Goal: Information Seeking & Learning: Learn about a topic

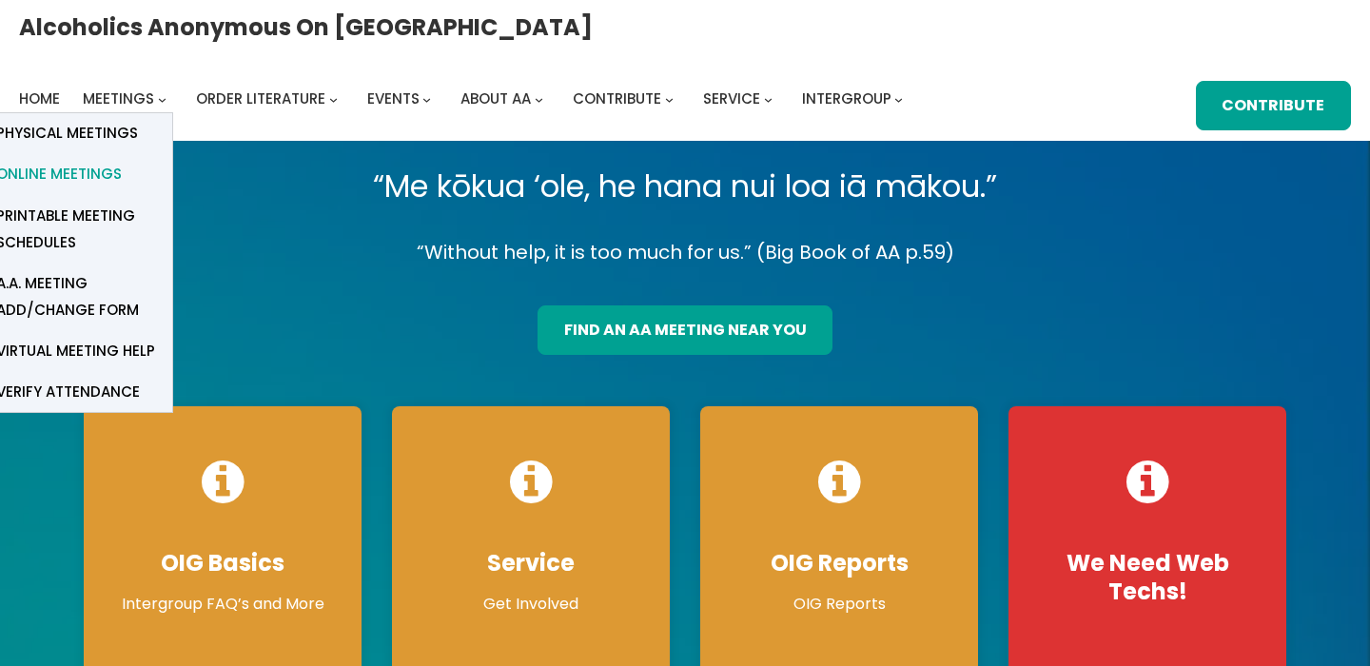
click at [122, 161] on span "Online Meetings" at bounding box center [59, 174] width 126 height 27
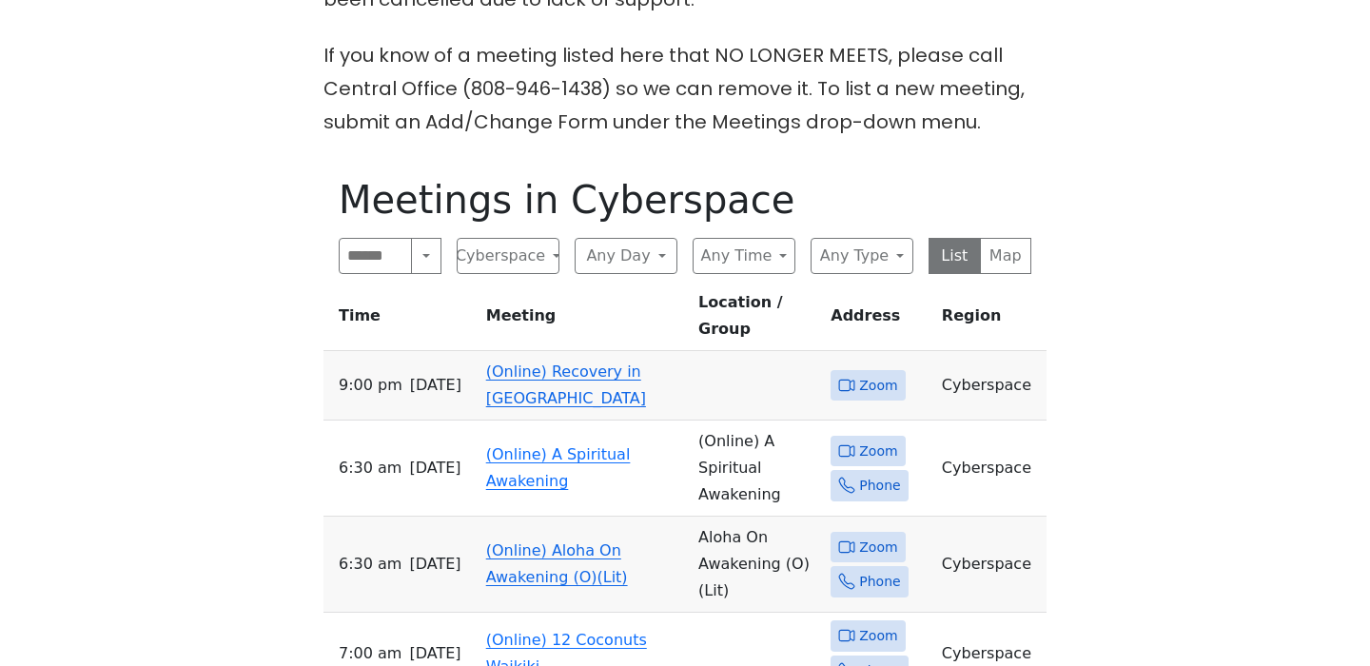
scroll to position [888, 0]
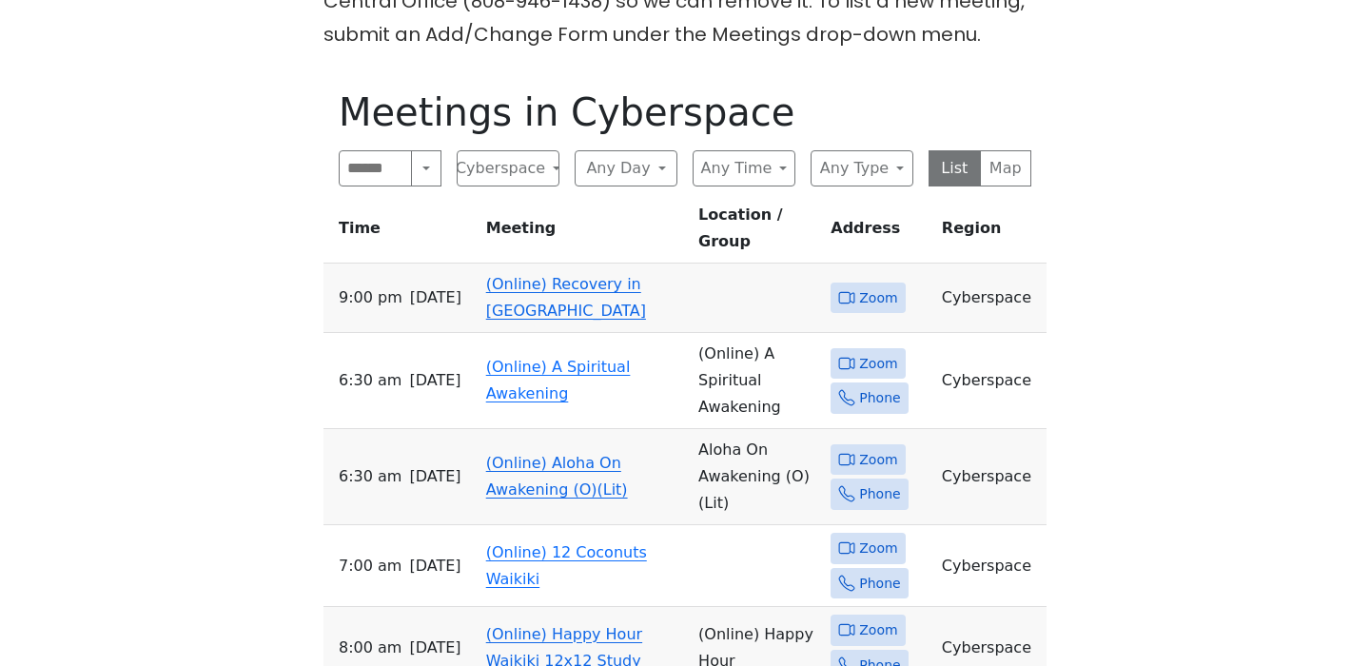
click at [539, 275] on link "(Online) Recovery in Da House" at bounding box center [566, 297] width 160 height 45
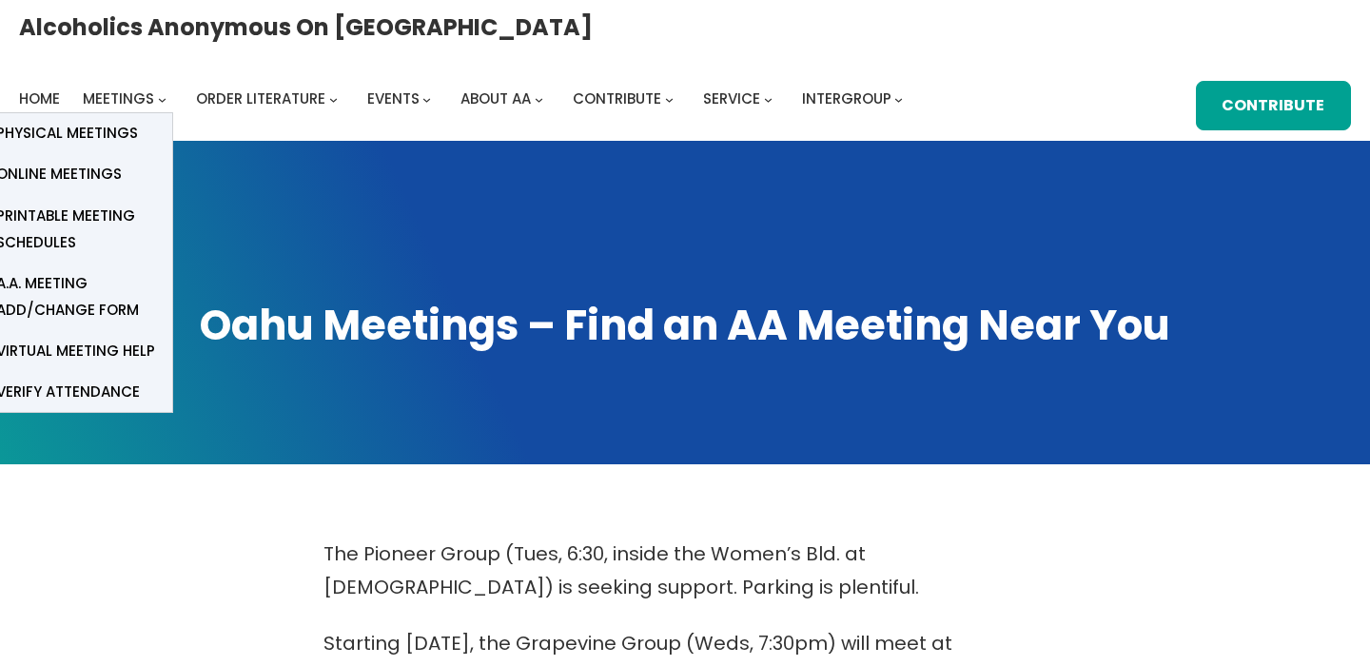
click at [167, 96] on icon "Meetings submenu" at bounding box center [162, 100] width 9 height 9
click at [138, 120] on span "Physical Meetings" at bounding box center [67, 133] width 142 height 27
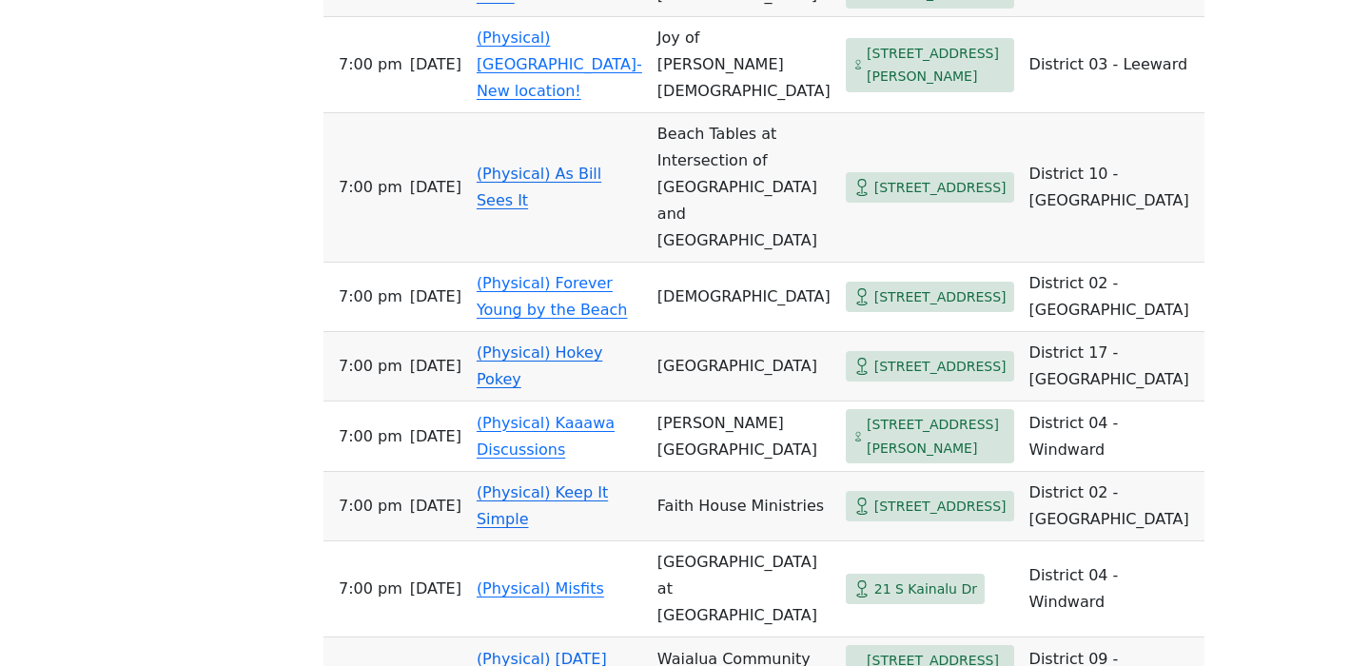
scroll to position [1251, 0]
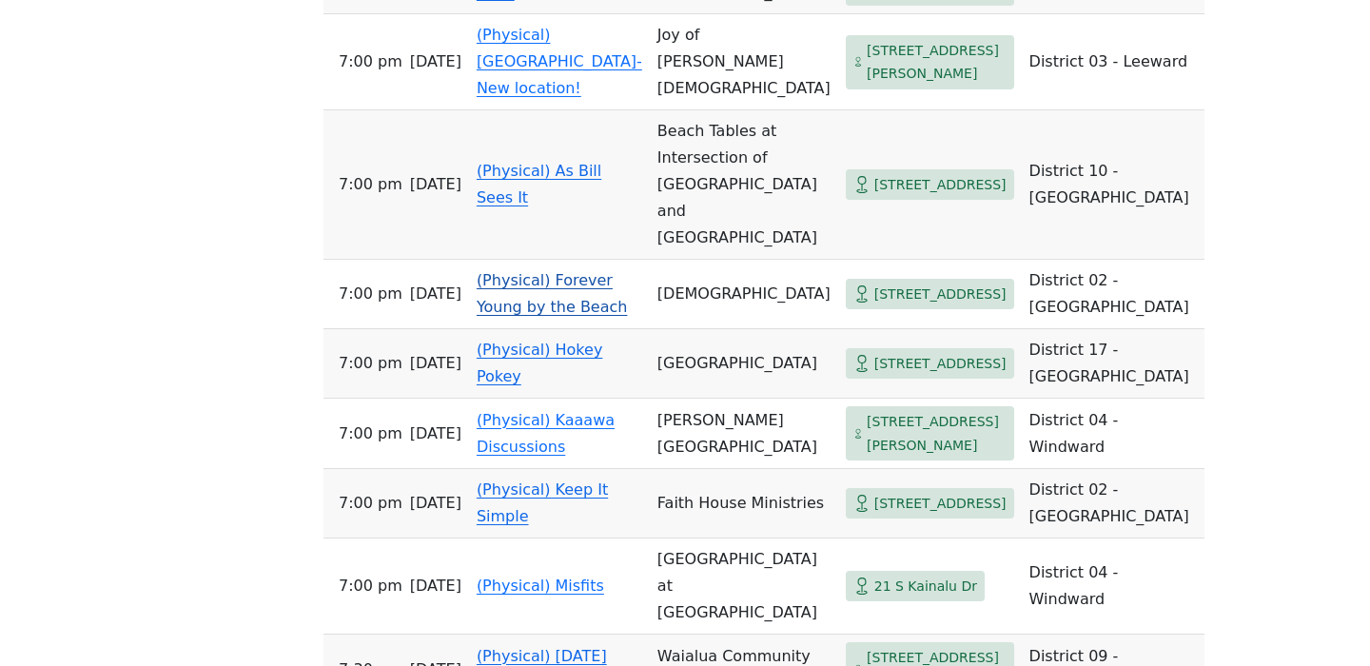
click at [556, 260] on td "(Physical) Forever Young by the Beach" at bounding box center [559, 294] width 181 height 69
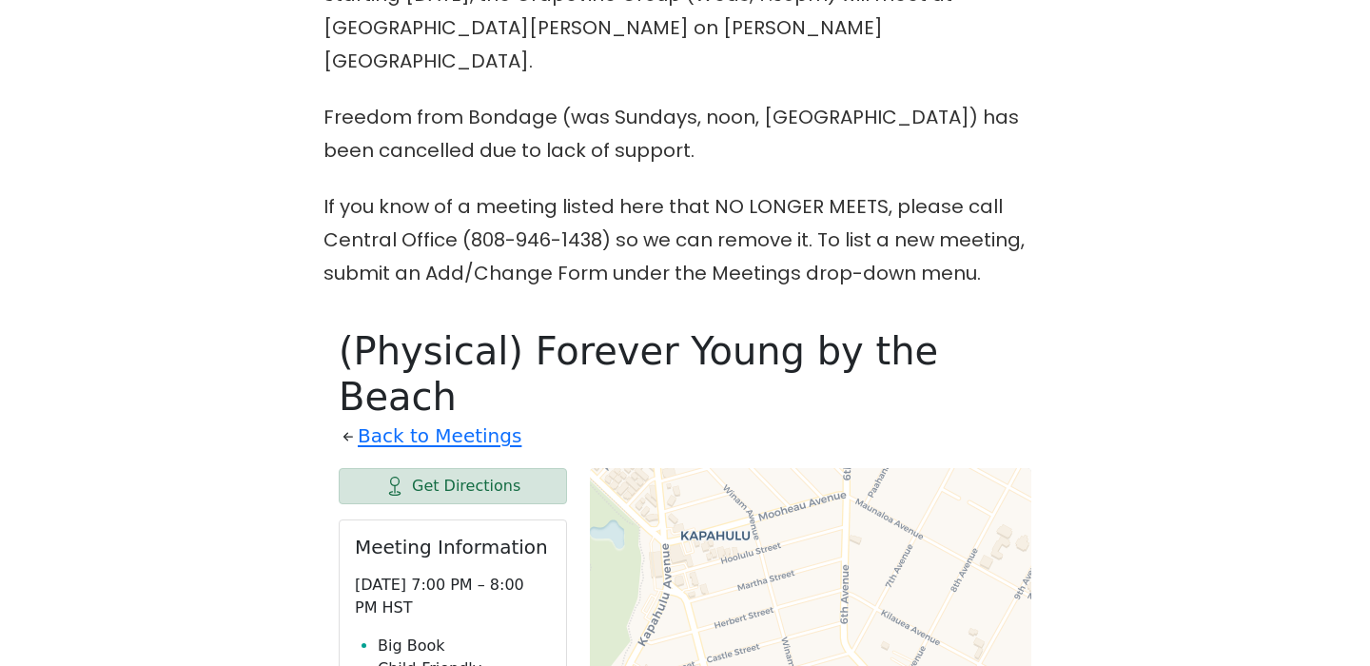
scroll to position [639, 0]
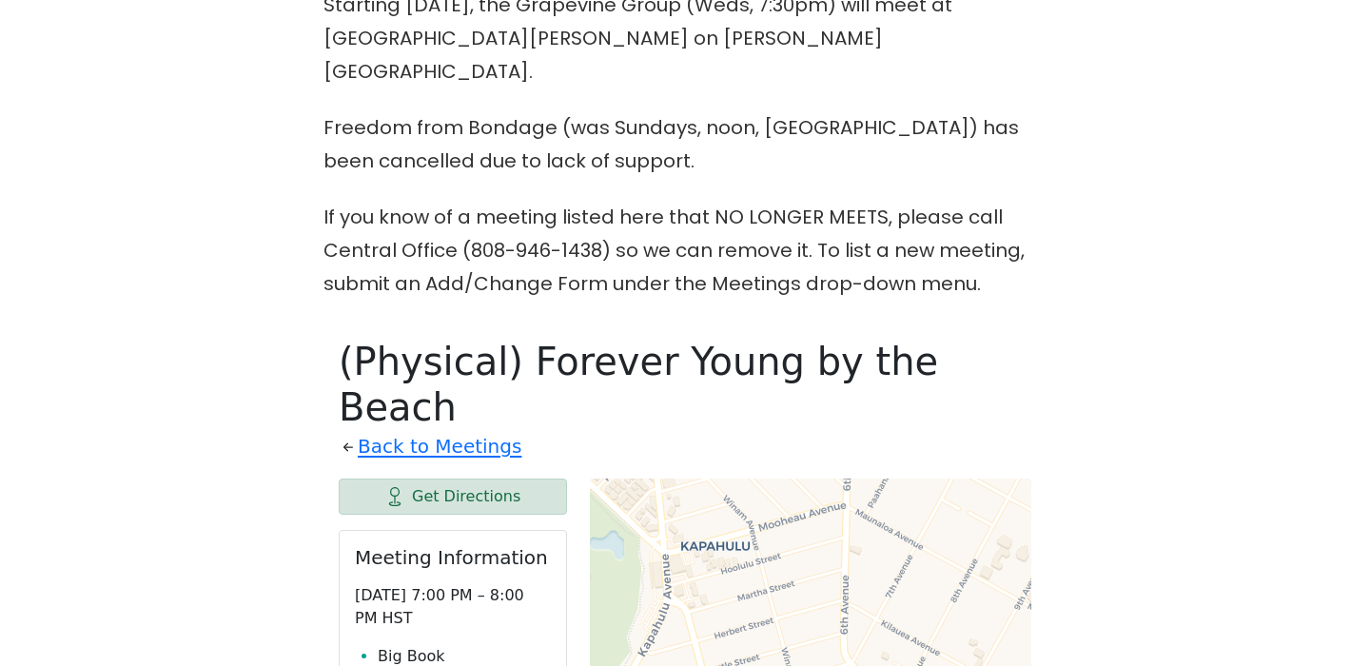
drag, startPoint x: 424, startPoint y: 366, endPoint x: 349, endPoint y: 482, distance: 137.5
copy div "Meeting Information [DATE] 7:00 PM – 8:00 PM HST Big Book Child-Friendly Daily …"
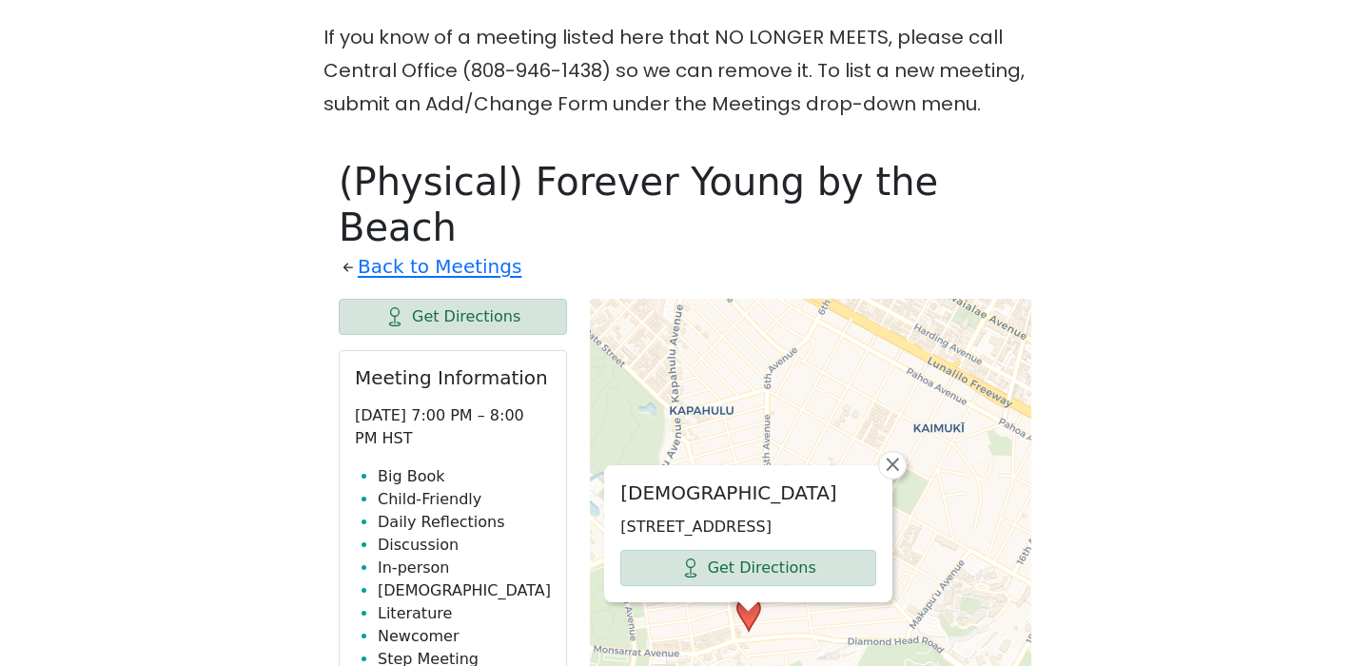
scroll to position [851, 0]
